Goal: Use online tool/utility: Use online tool/utility

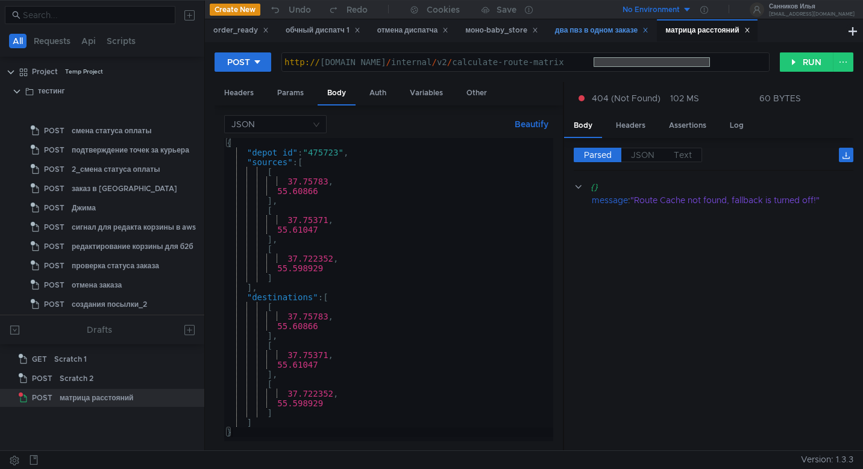
click at [596, 36] on div "два пвз в одном заказе" at bounding box center [601, 30] width 93 height 13
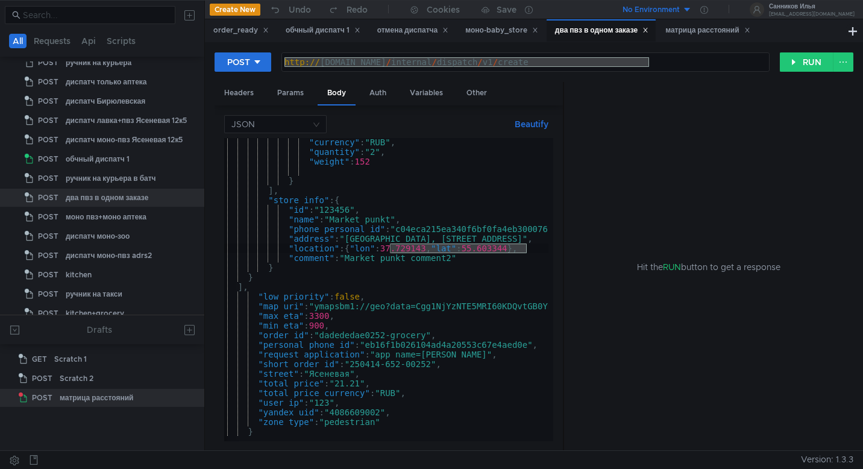
scroll to position [0, 9]
click at [433, 343] on div ""currency" : "RUB" , "quantity" : "2" , "weight" : 152 } ] , "store_info" : { "…" at bounding box center [607, 295] width 784 height 317
click at [374, 413] on div ""currency" : "RUB" , "quantity" : "2" , "weight" : 152 } ] , "store_info" : { "…" at bounding box center [607, 295] width 784 height 317
type textarea ""yandex_uid": "4086609002","
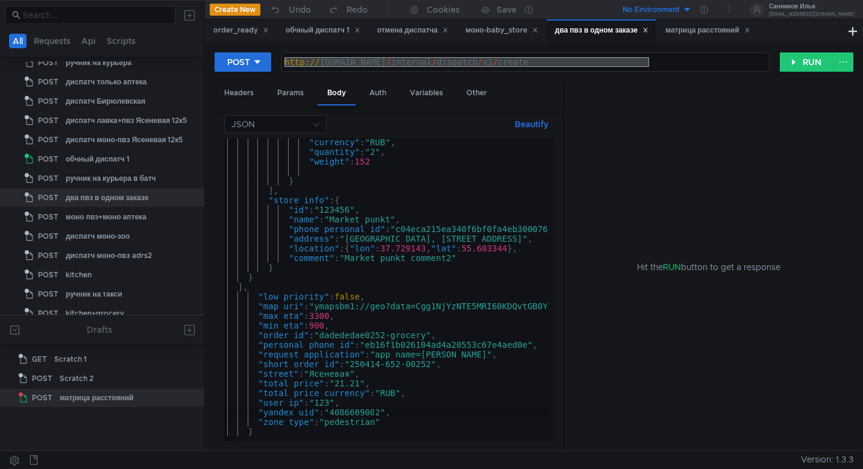
click at [374, 413] on div ""currency" : "RUB" , "quantity" : "2" , "weight" : 152 } ] , "store_info" : { "…" at bounding box center [607, 295] width 784 height 317
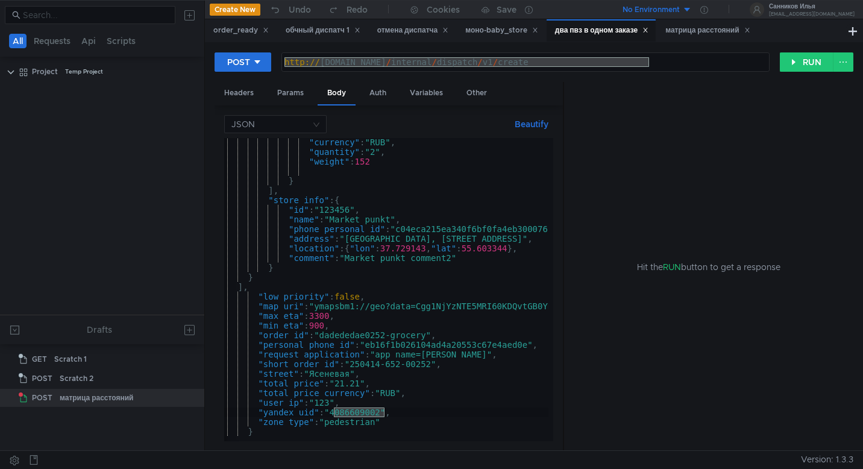
scroll to position [0, 9]
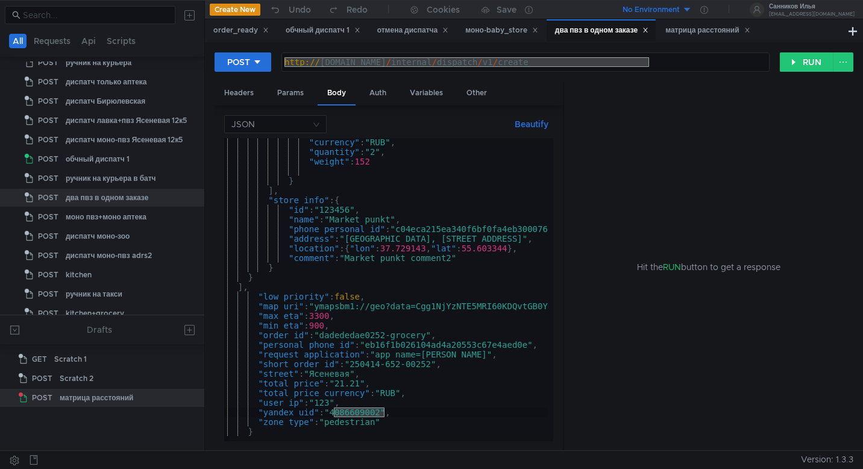
scroll to position [0, 9]
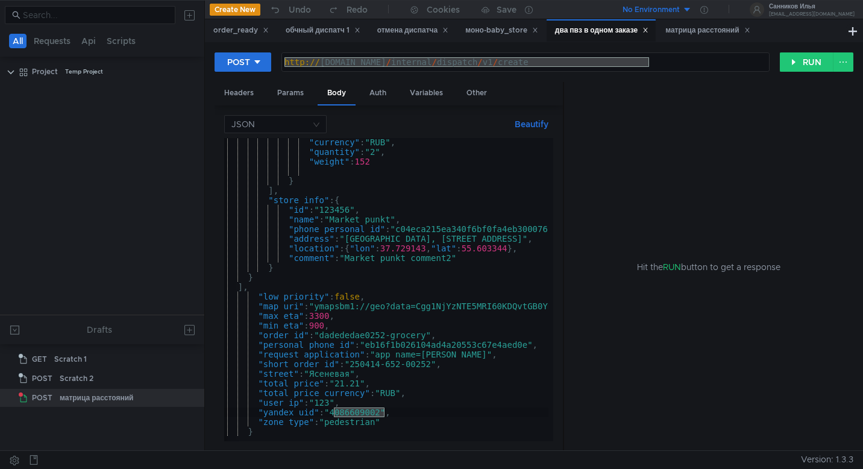
scroll to position [0, 9]
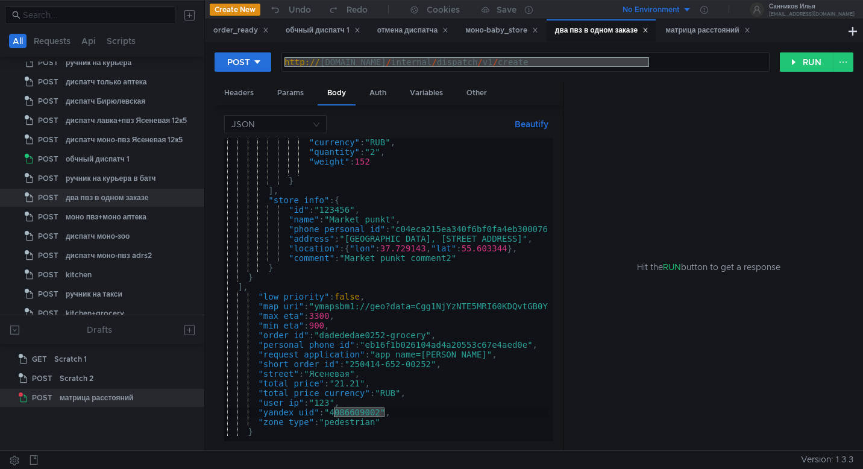
scroll to position [0, 9]
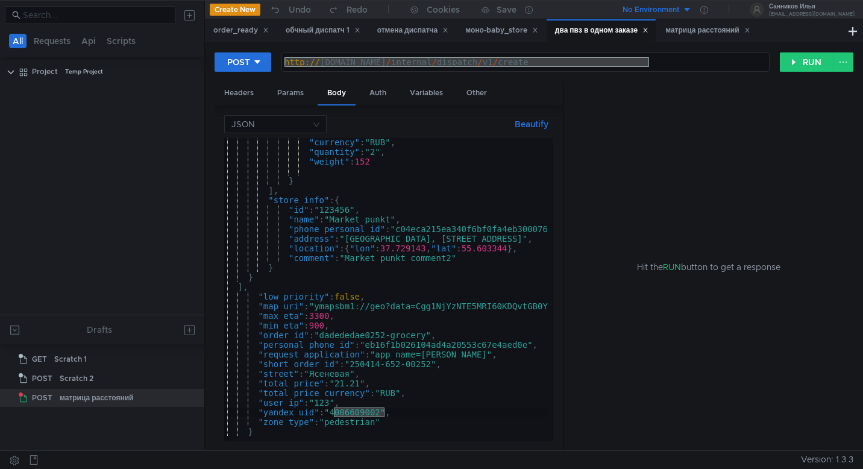
scroll to position [0, 9]
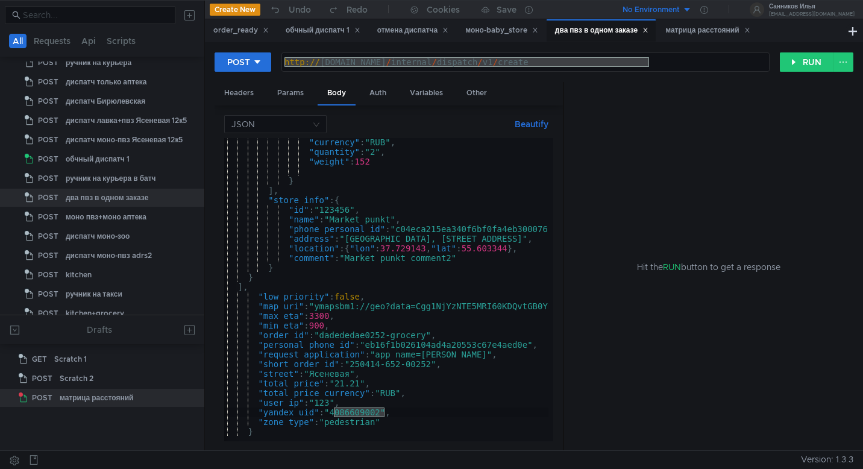
scroll to position [0, 9]
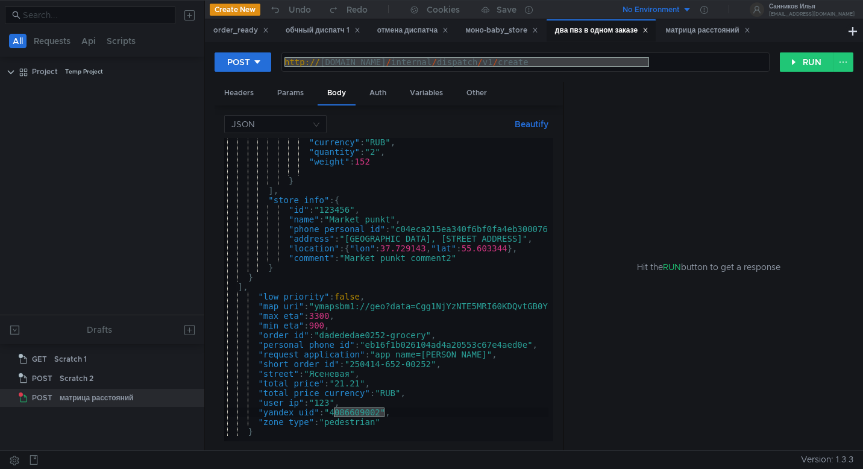
scroll to position [0, 9]
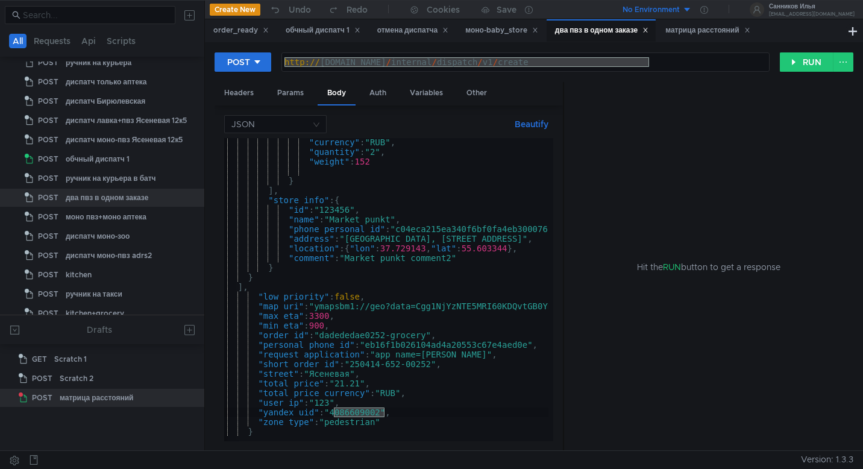
scroll to position [0, 9]
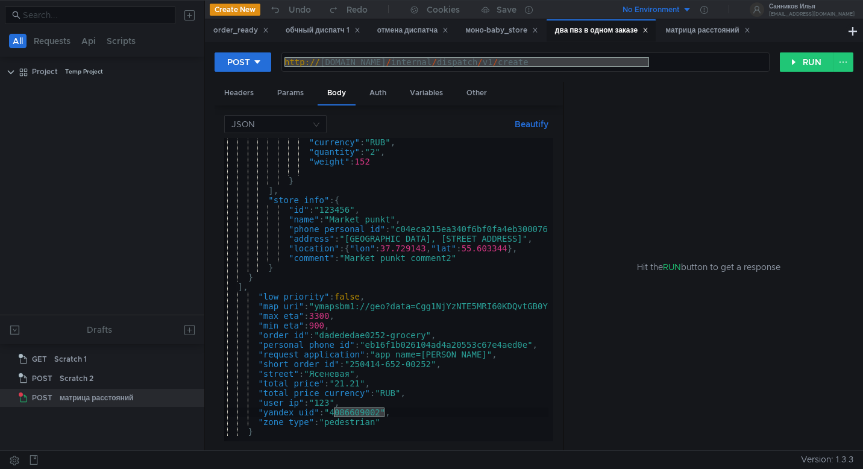
scroll to position [0, 9]
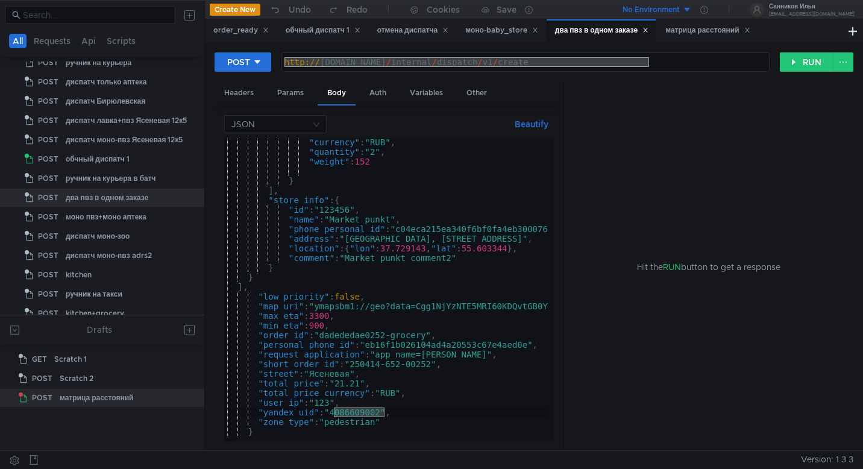
scroll to position [0, 9]
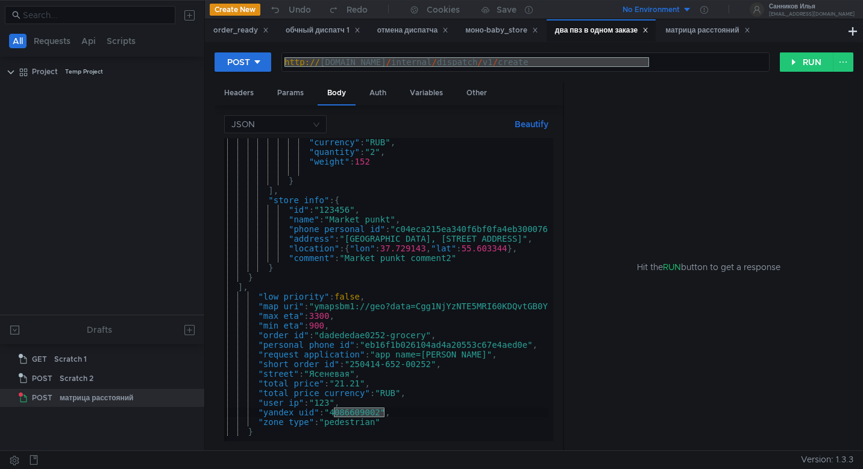
scroll to position [0, 9]
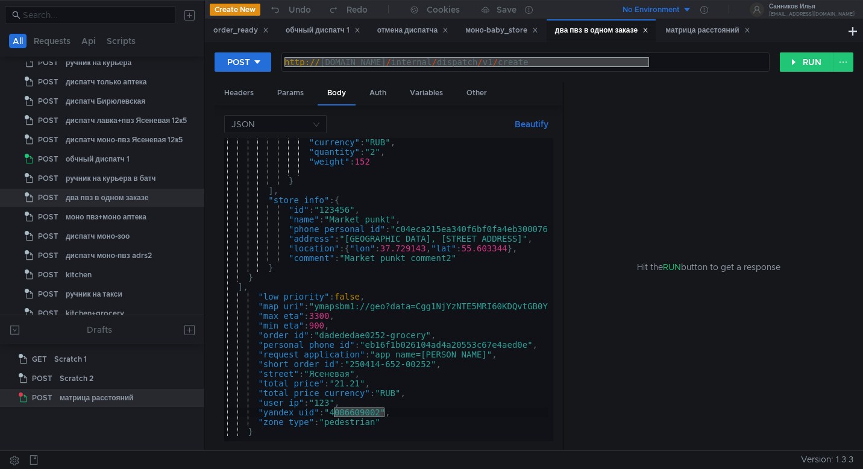
scroll to position [0, 9]
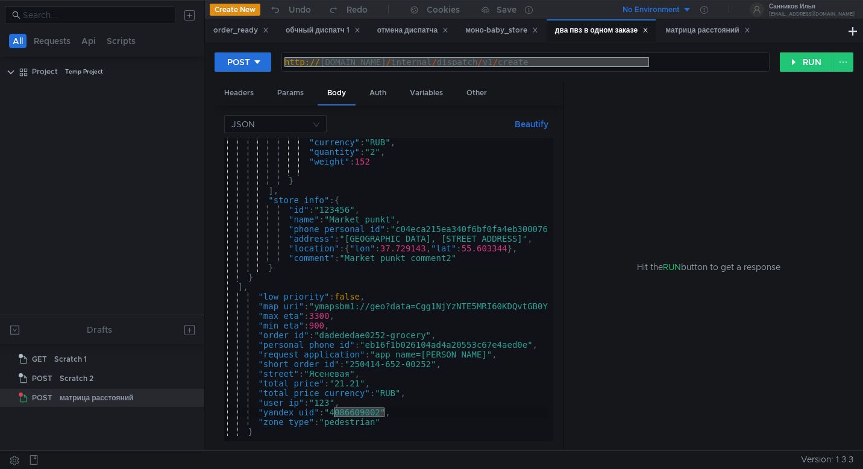
scroll to position [0, 9]
